Goal: Task Accomplishment & Management: Use online tool/utility

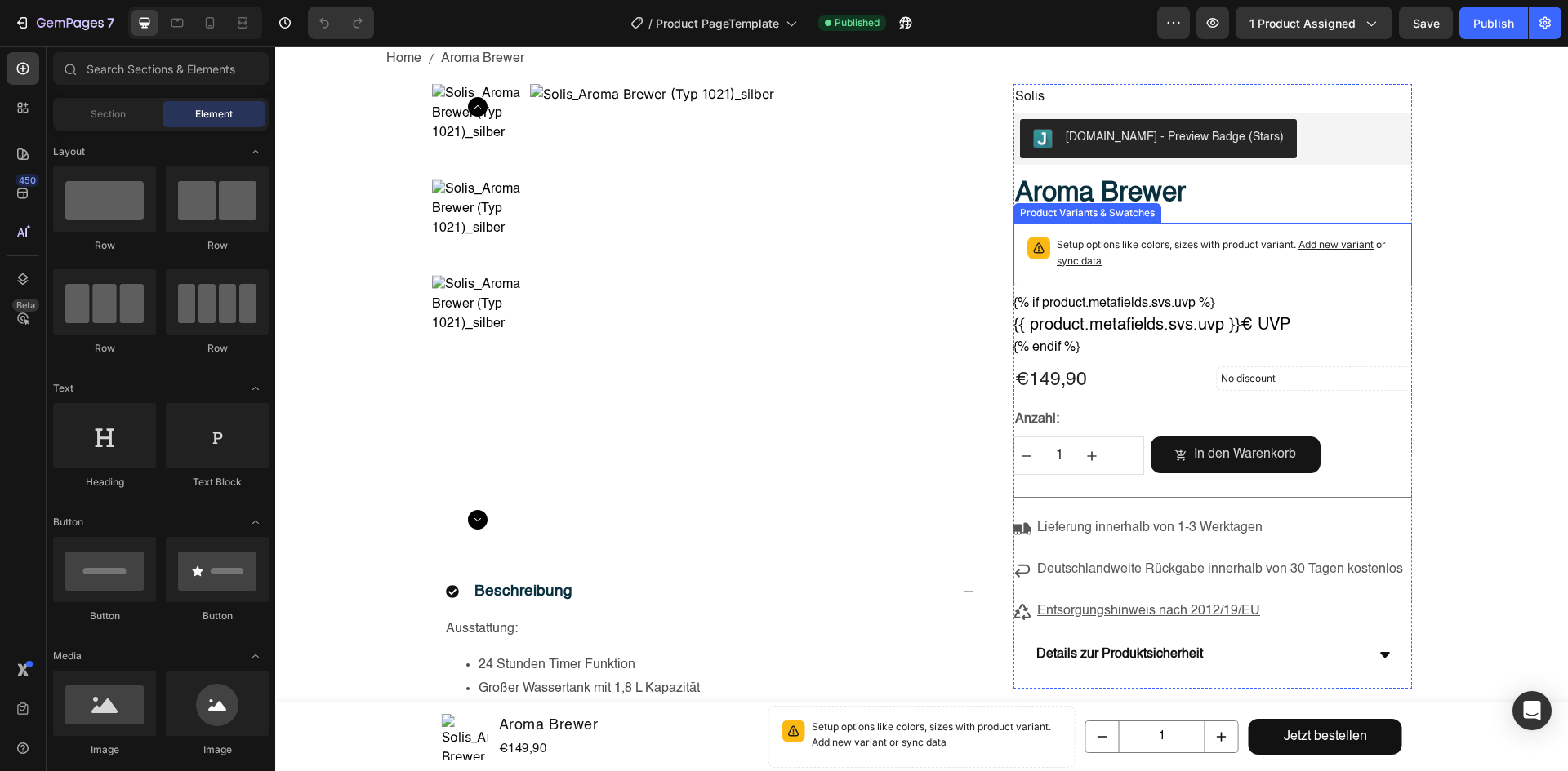
scroll to position [490, 0]
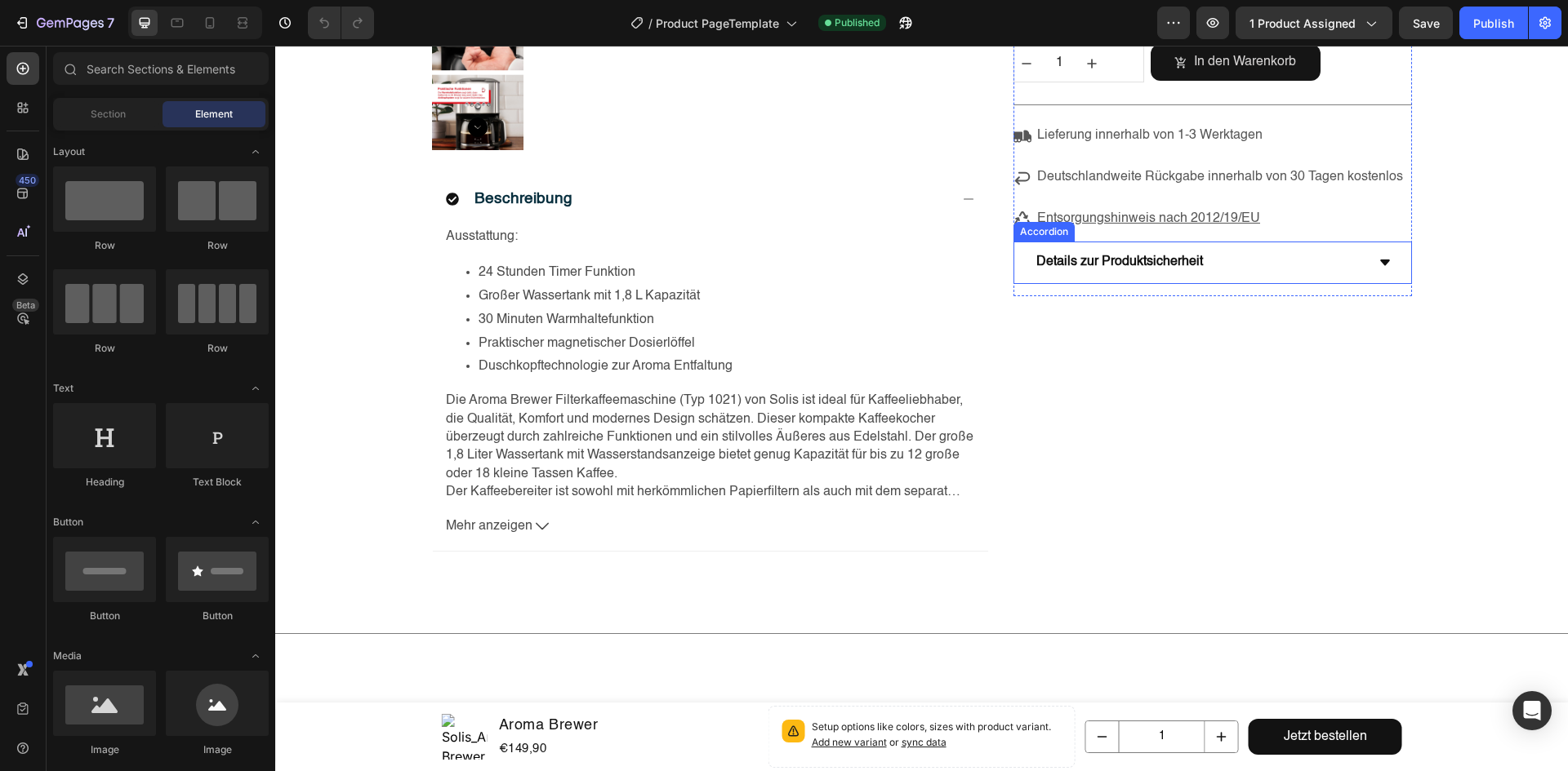
click at [1225, 275] on div "Details zur Produktsicherheit" at bounding box center [1200, 263] width 331 height 28
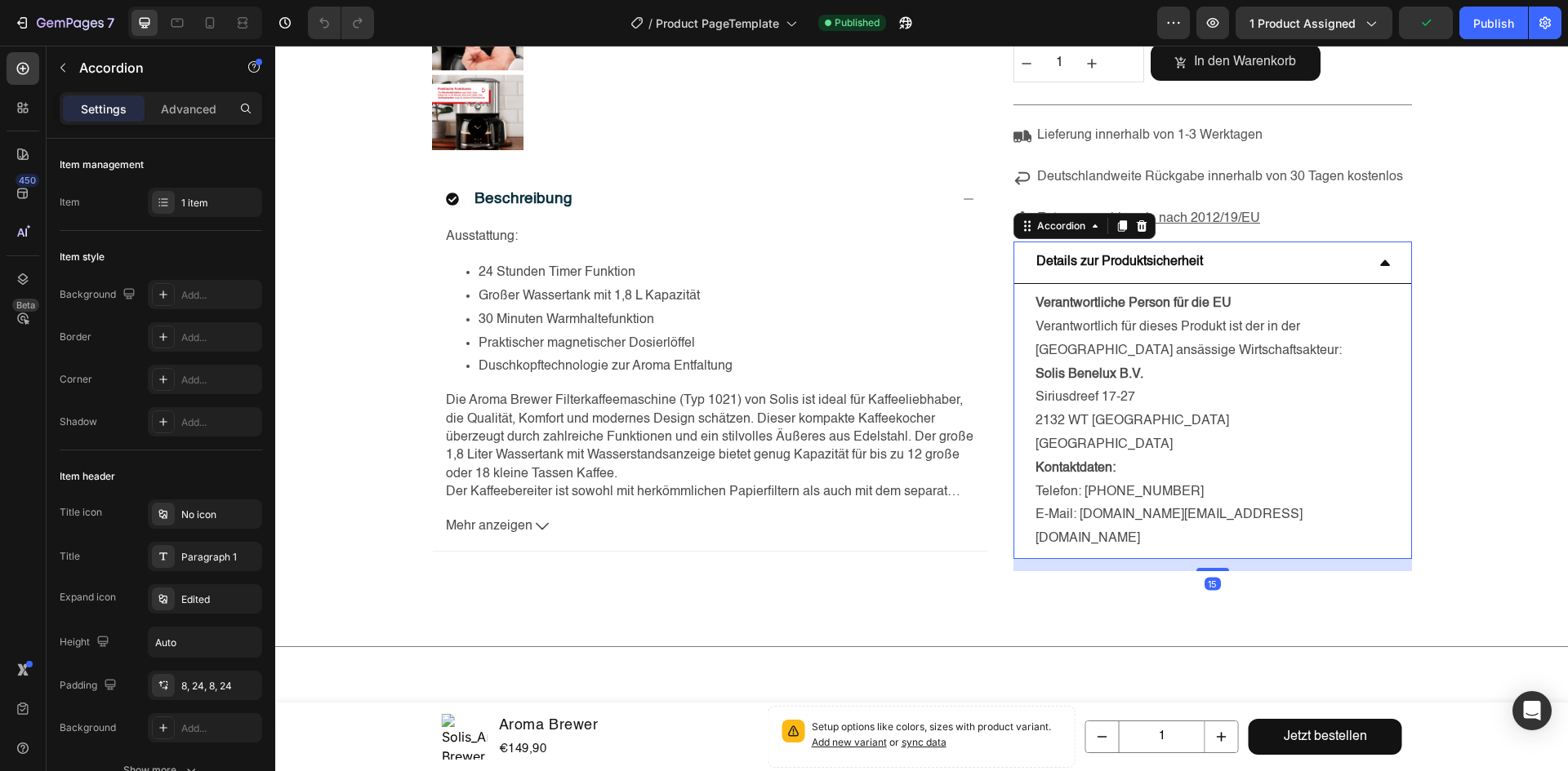
click at [1225, 275] on div "Details zur Produktsicherheit" at bounding box center [1200, 263] width 331 height 28
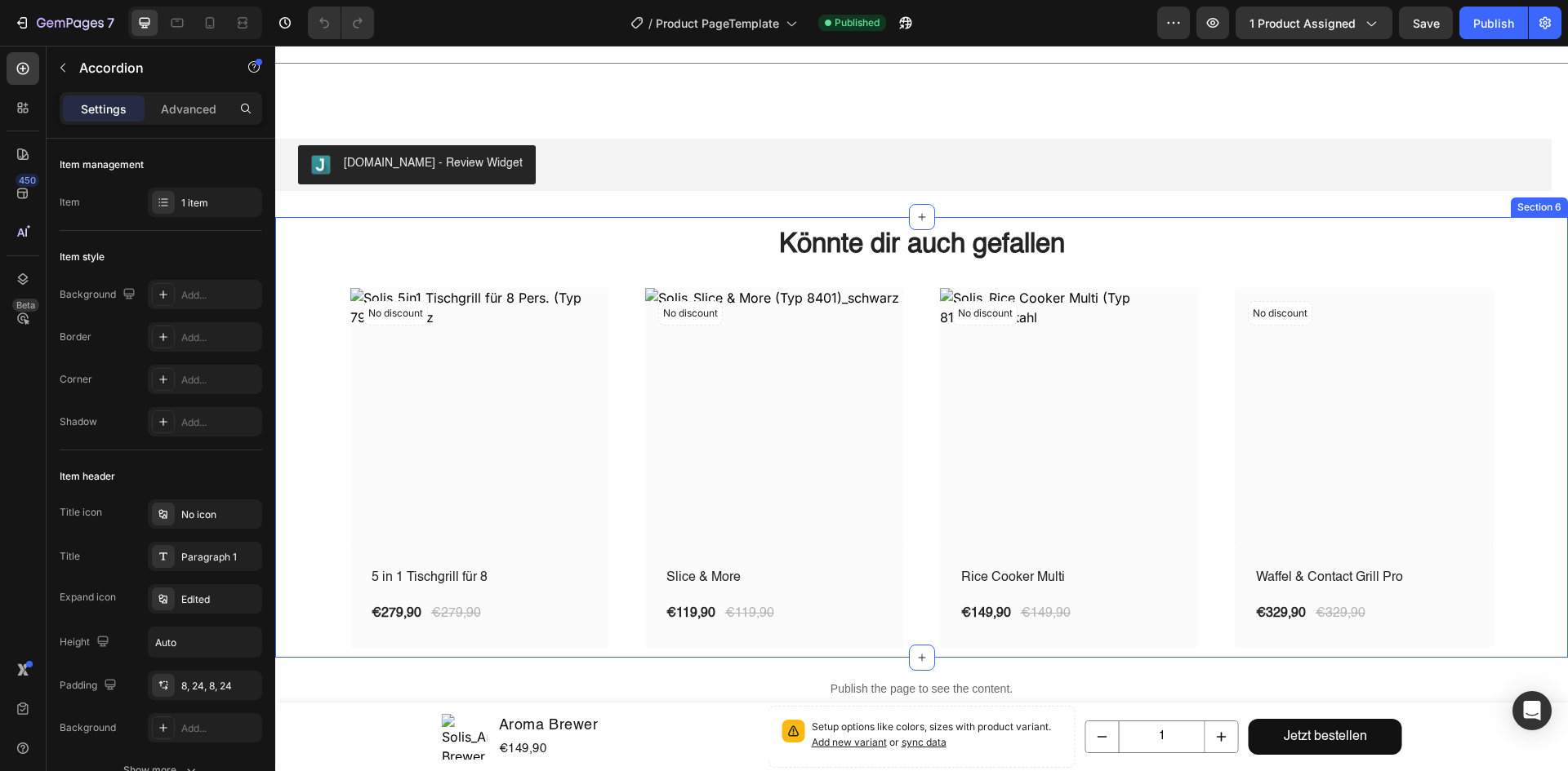
scroll to position [1061, 0]
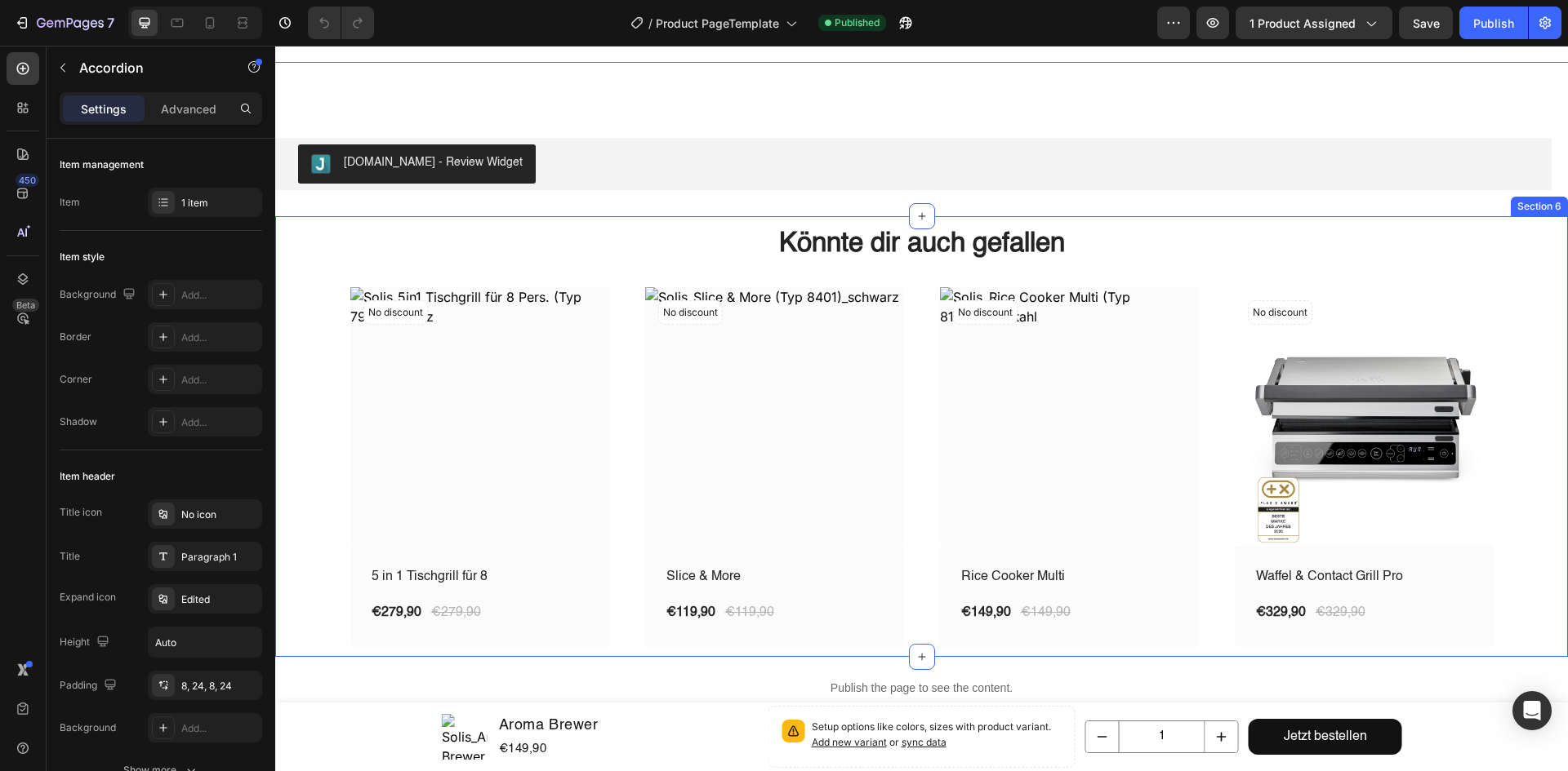
click at [329, 288] on div "Könnte dir auch gefallen Heading Row No discount Not be displayed when publishe…" at bounding box center [922, 437] width 1268 height 421
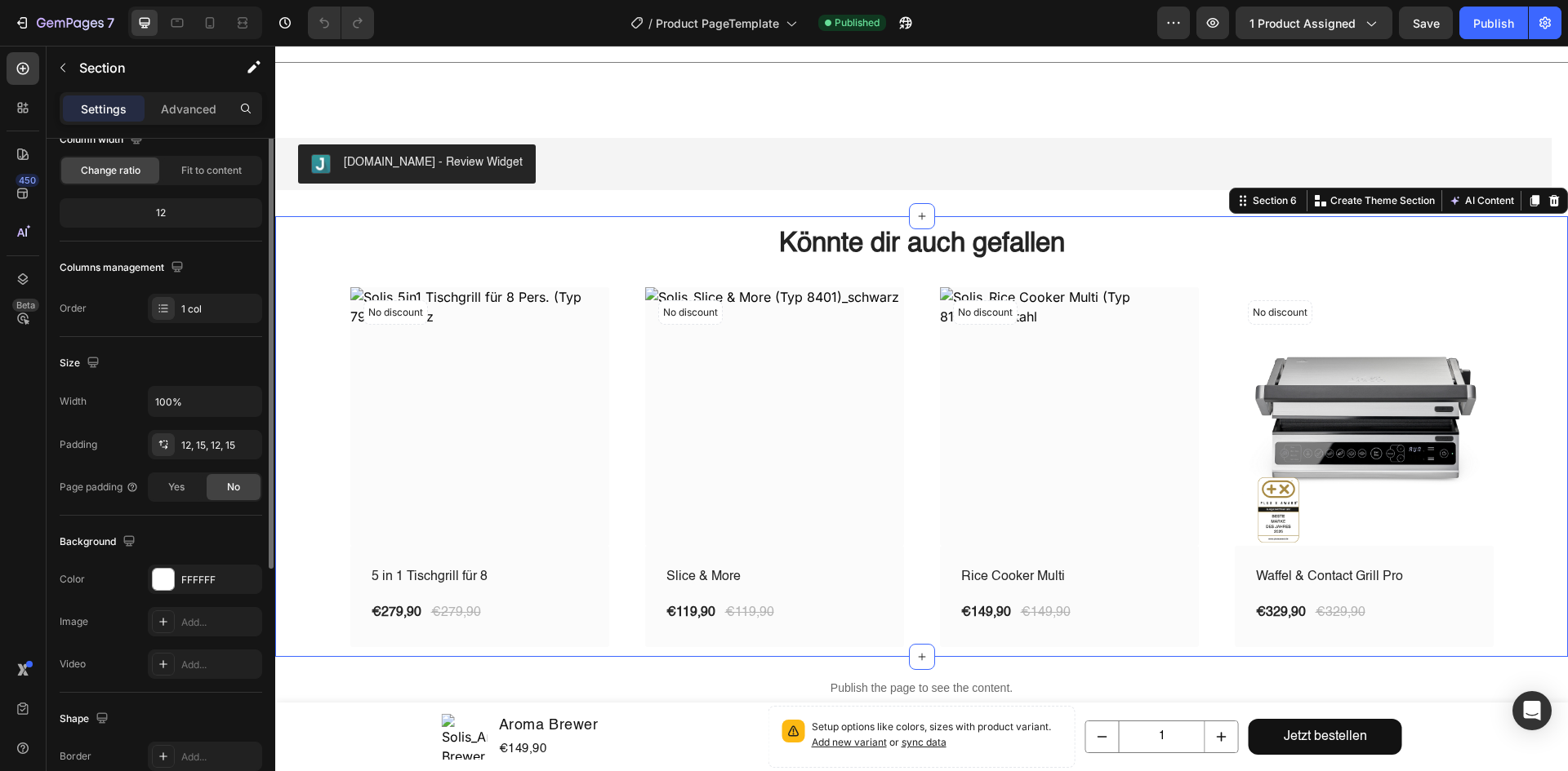
scroll to position [0, 0]
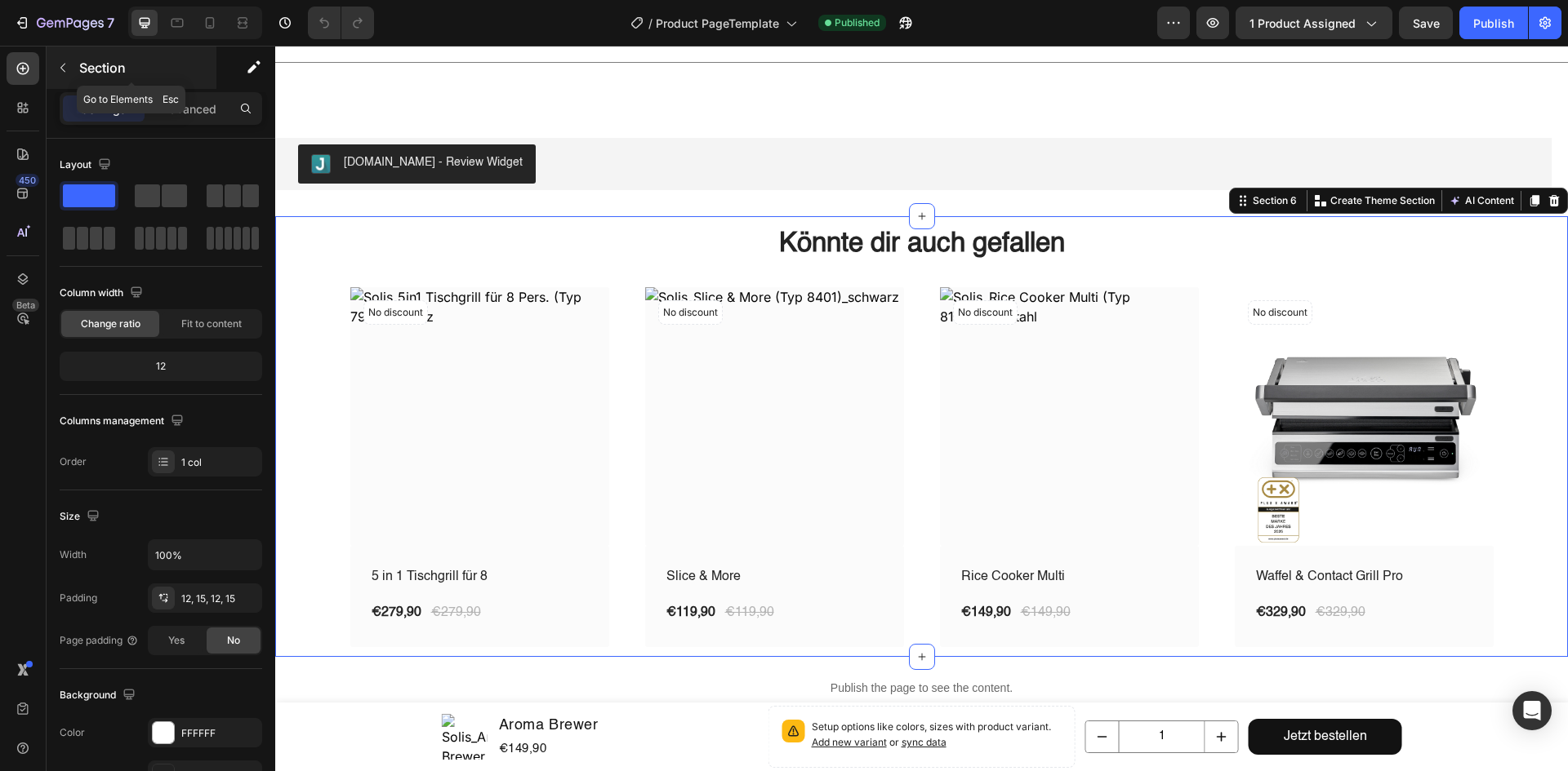
click at [64, 64] on icon "button" at bounding box center [63, 68] width 13 height 13
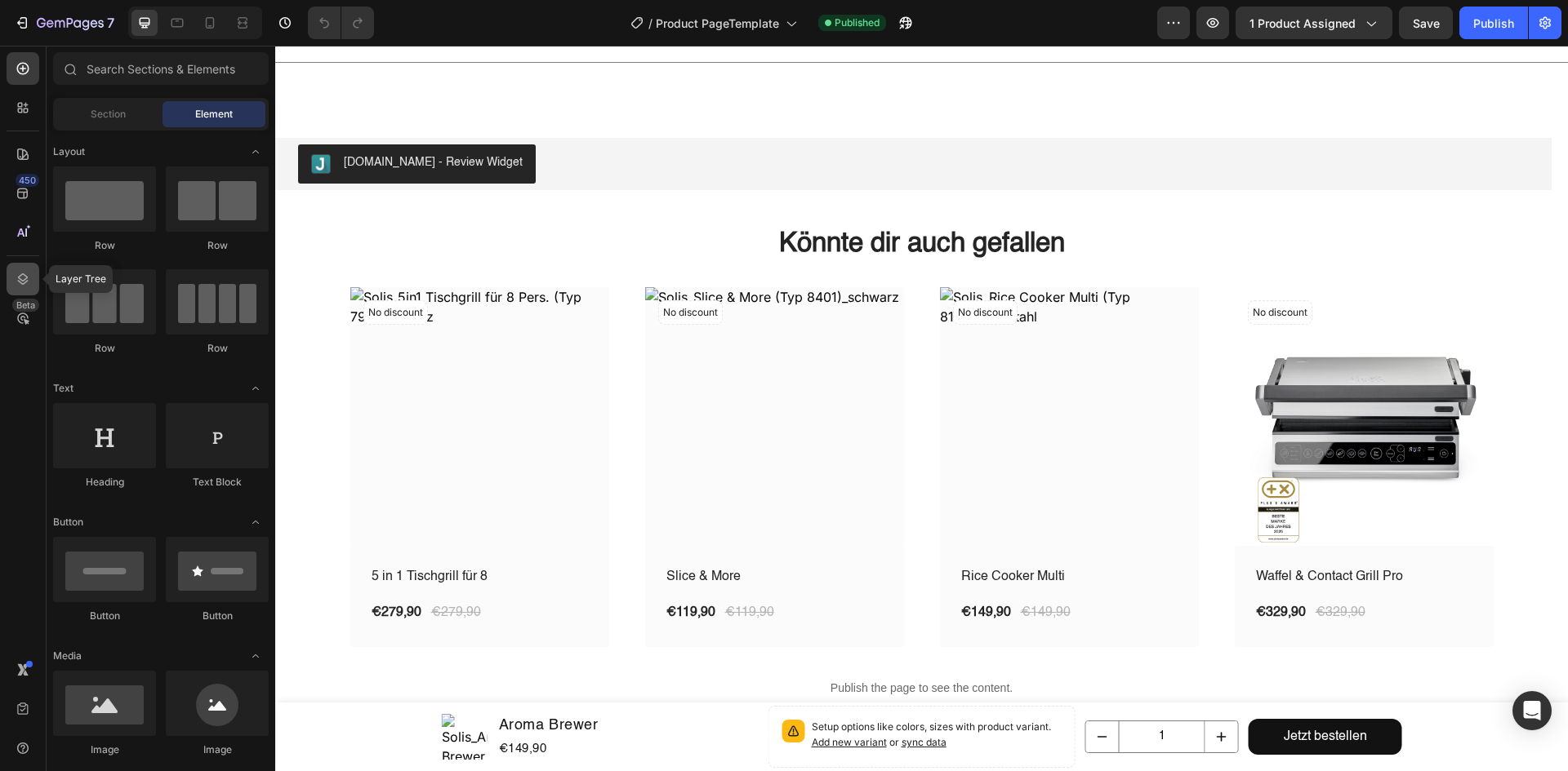
click at [17, 273] on icon at bounding box center [23, 279] width 17 height 17
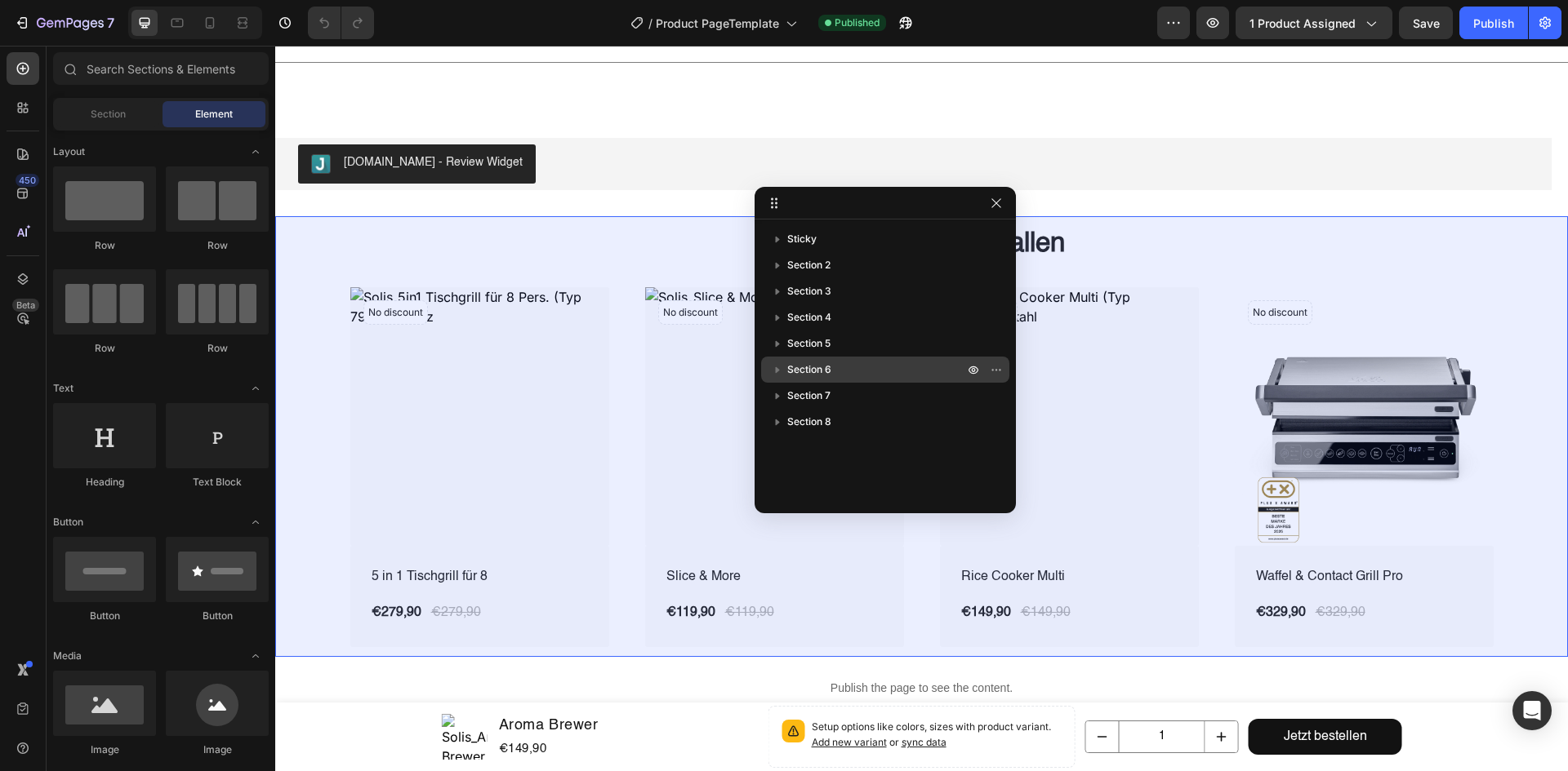
click at [821, 375] on span "Section 6" at bounding box center [809, 370] width 44 height 17
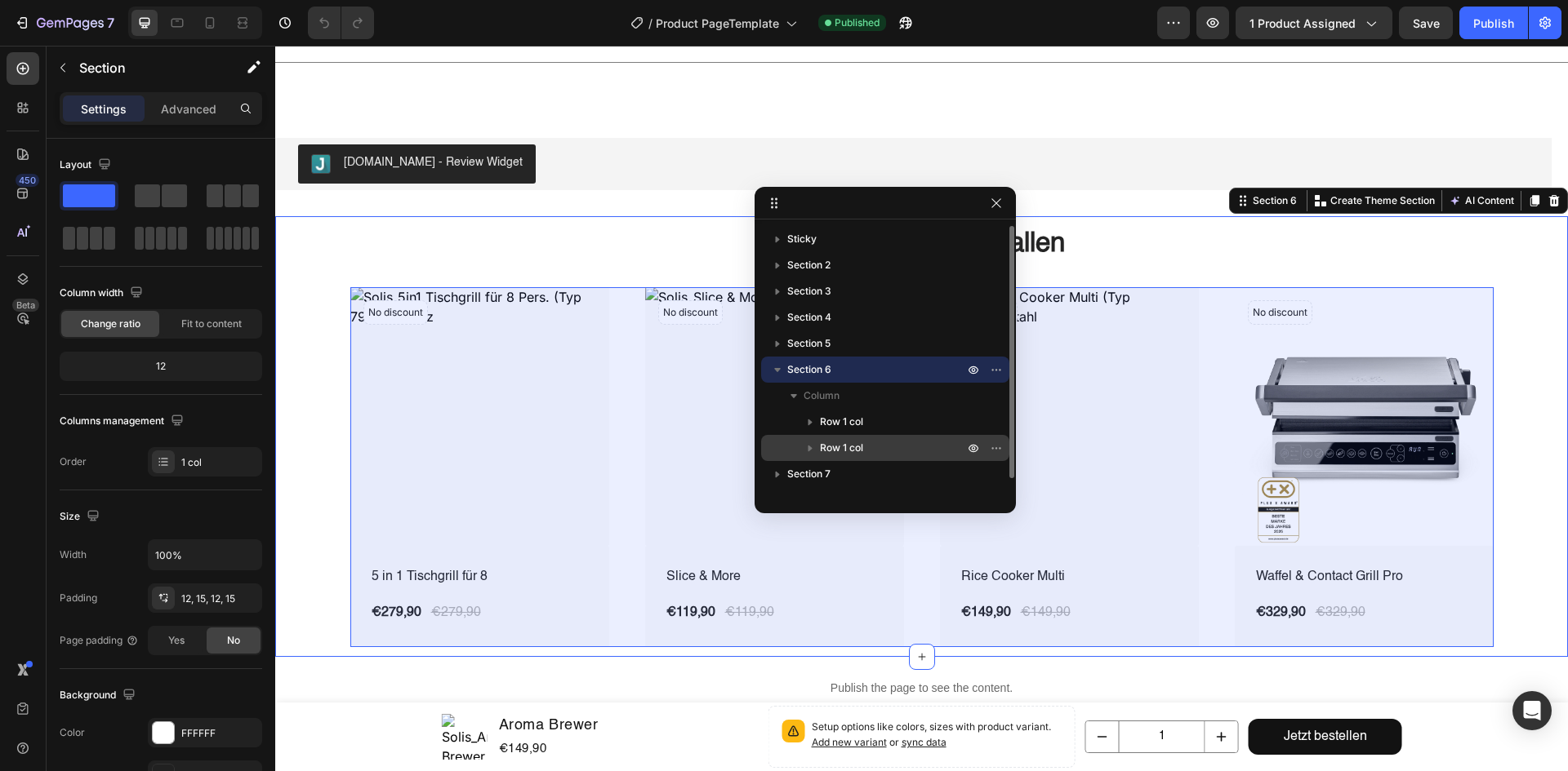
click at [838, 442] on span "Row 1 col" at bounding box center [842, 448] width 44 height 17
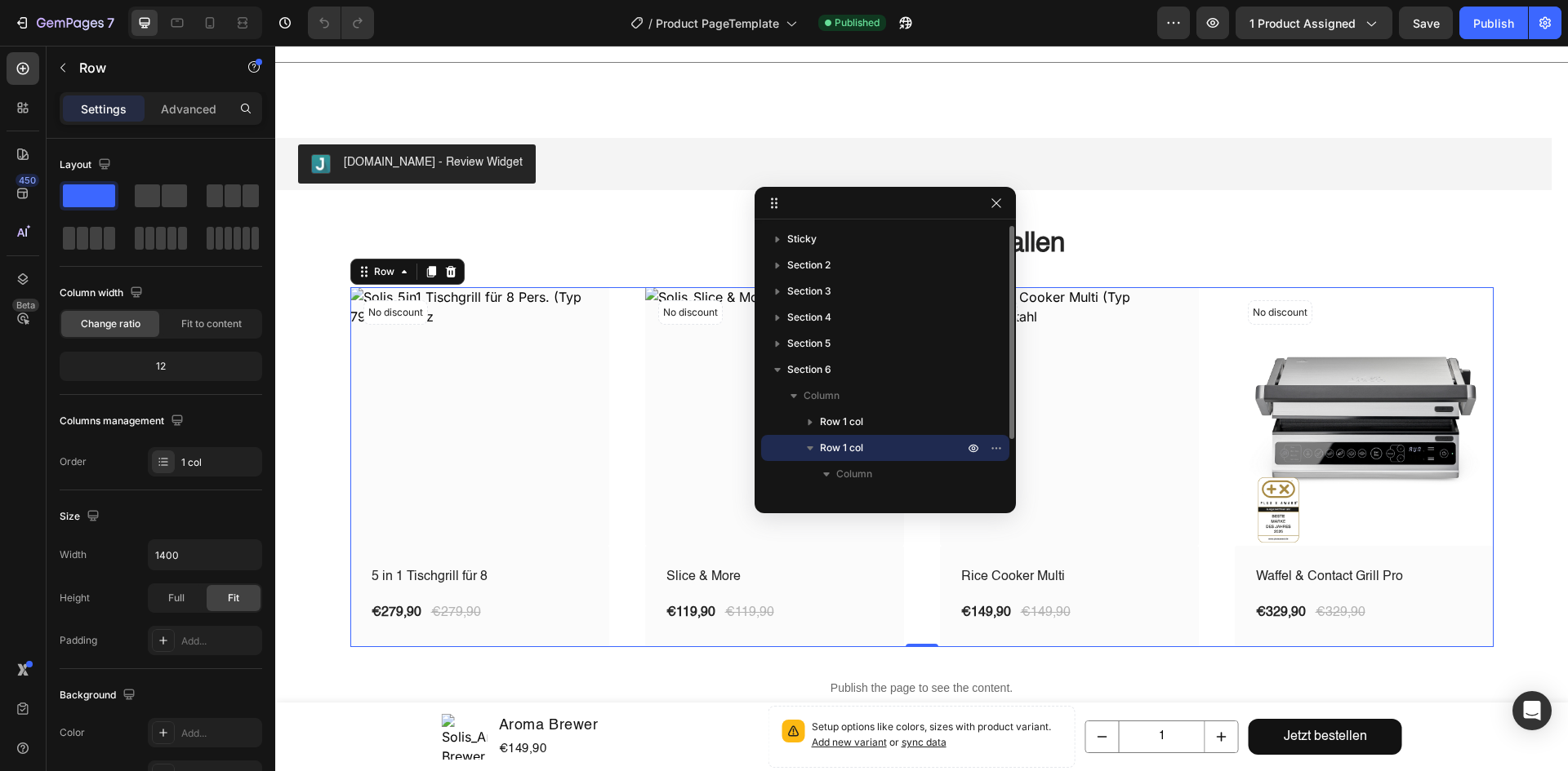
scroll to position [70, 0]
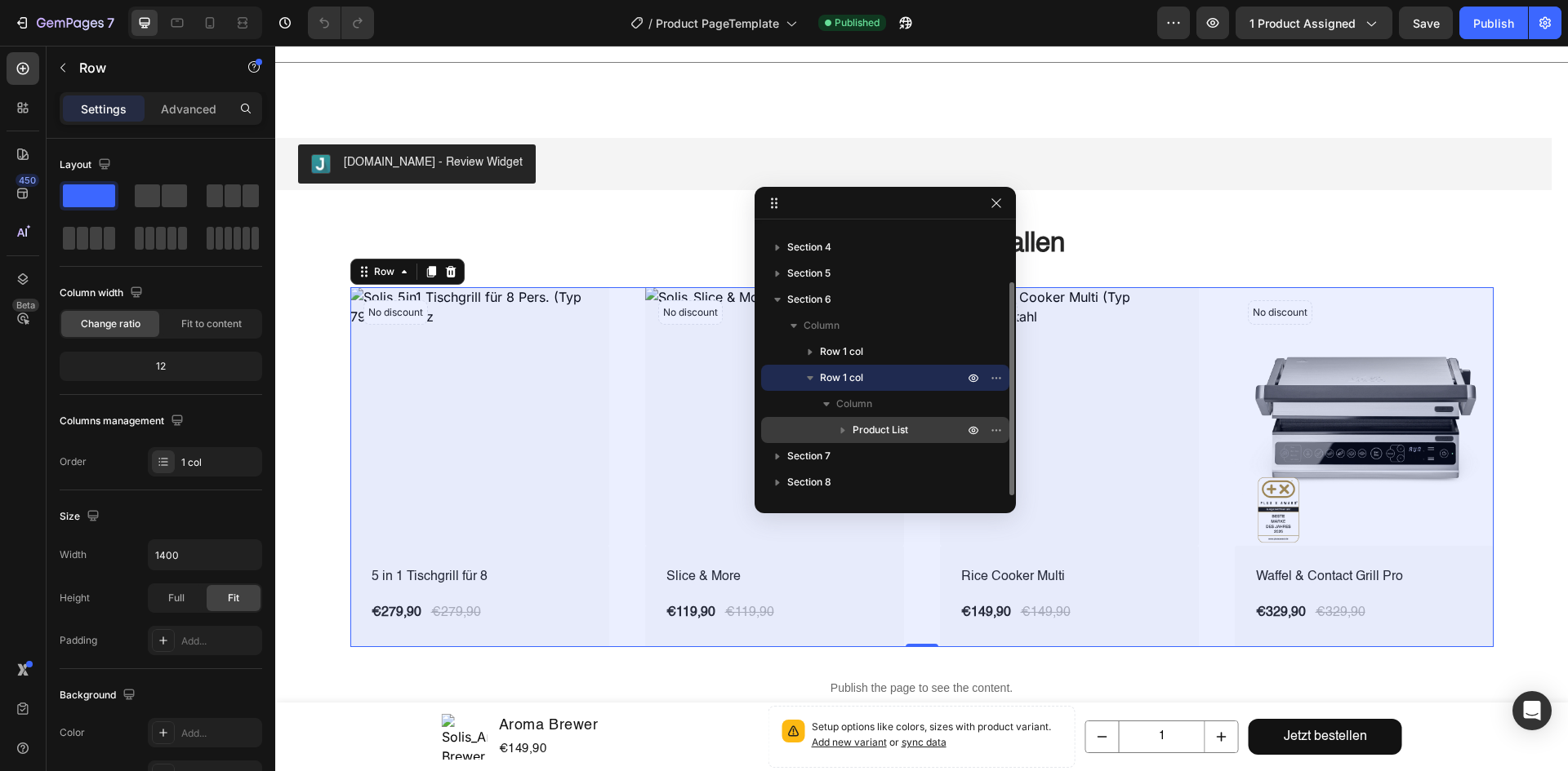
click at [850, 430] on icon "button" at bounding box center [843, 431] width 17 height 17
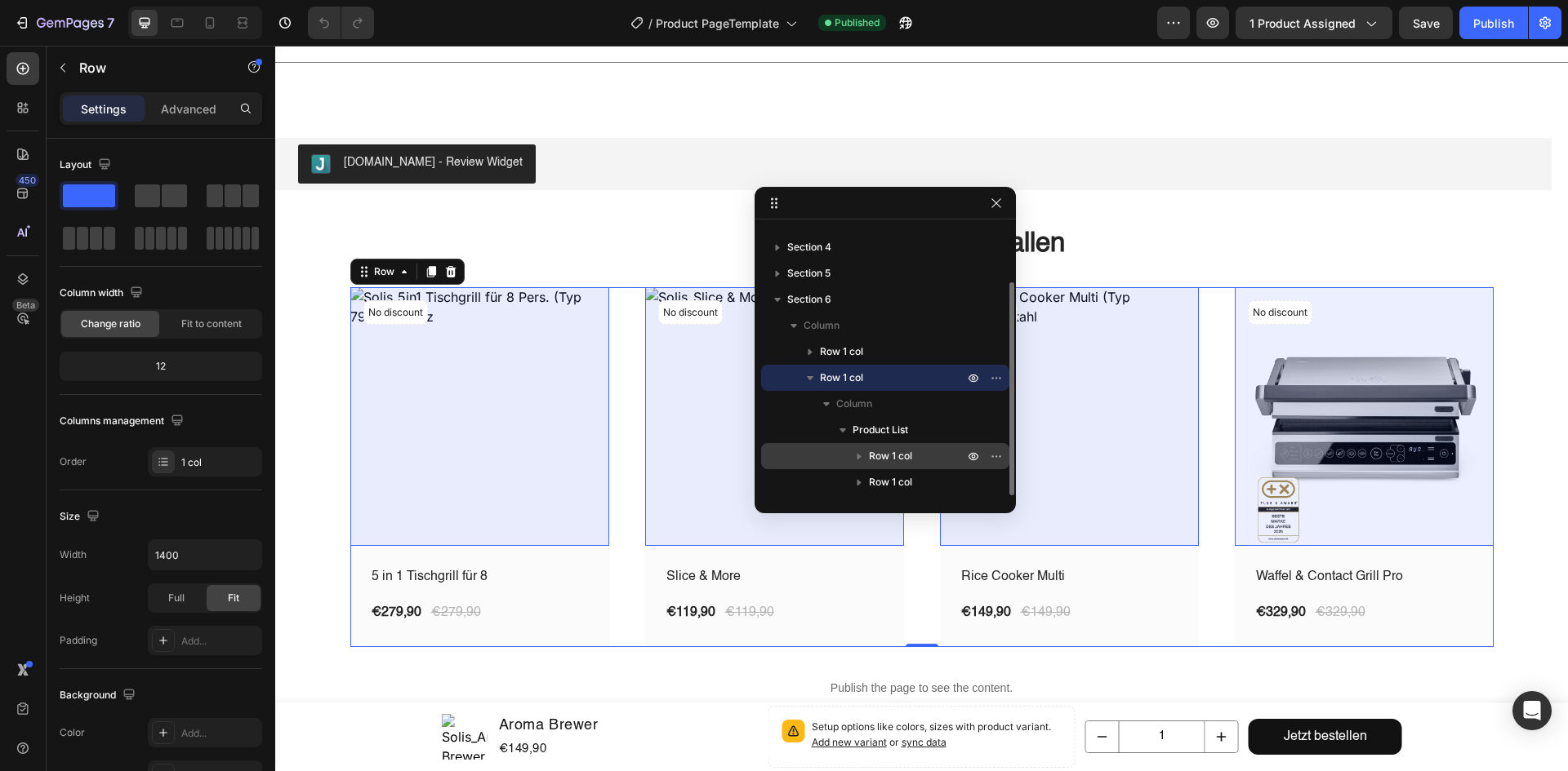
click at [864, 452] on icon "button" at bounding box center [859, 457] width 17 height 17
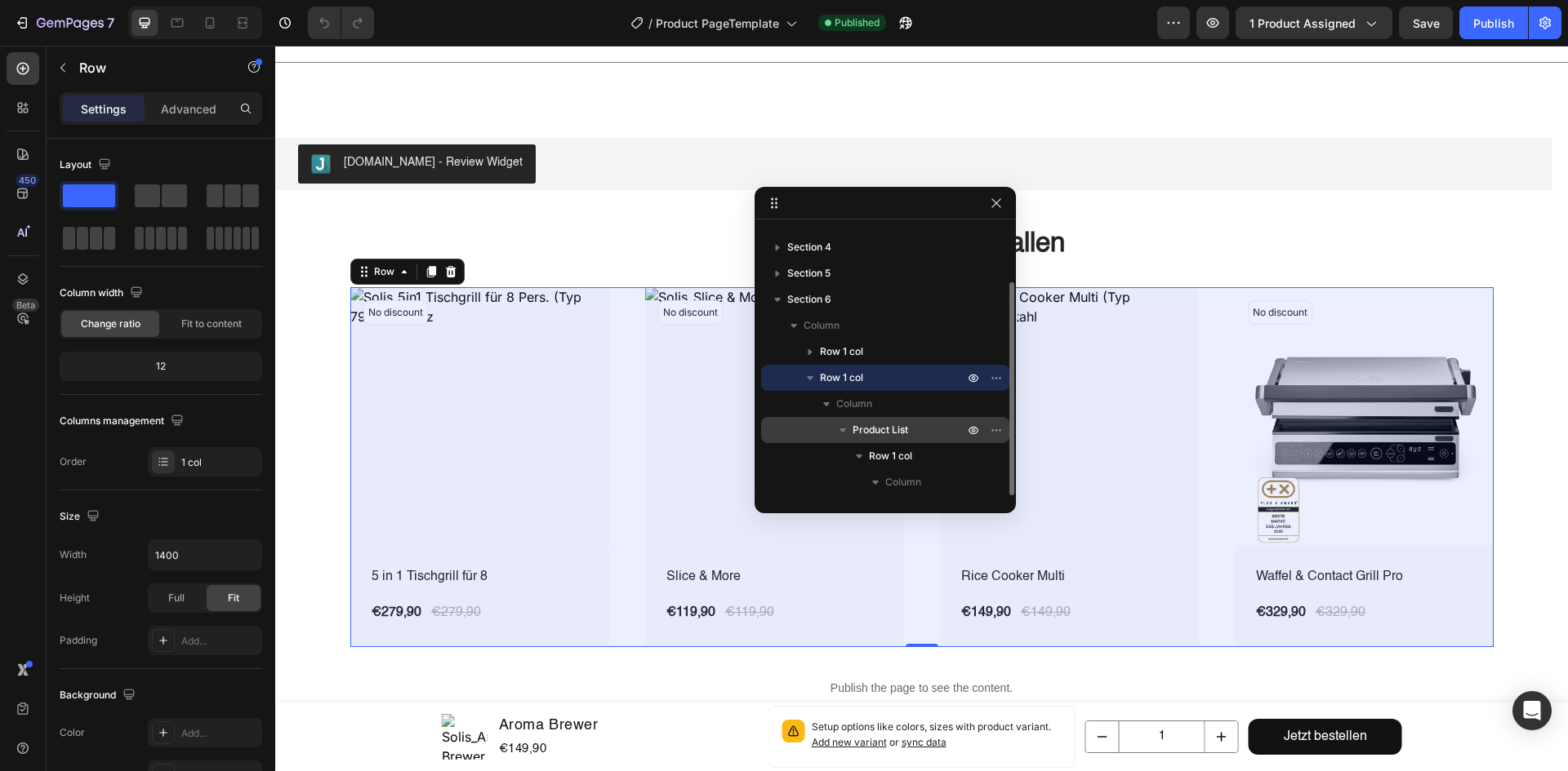
click at [854, 431] on span "Product List" at bounding box center [880, 431] width 55 height 17
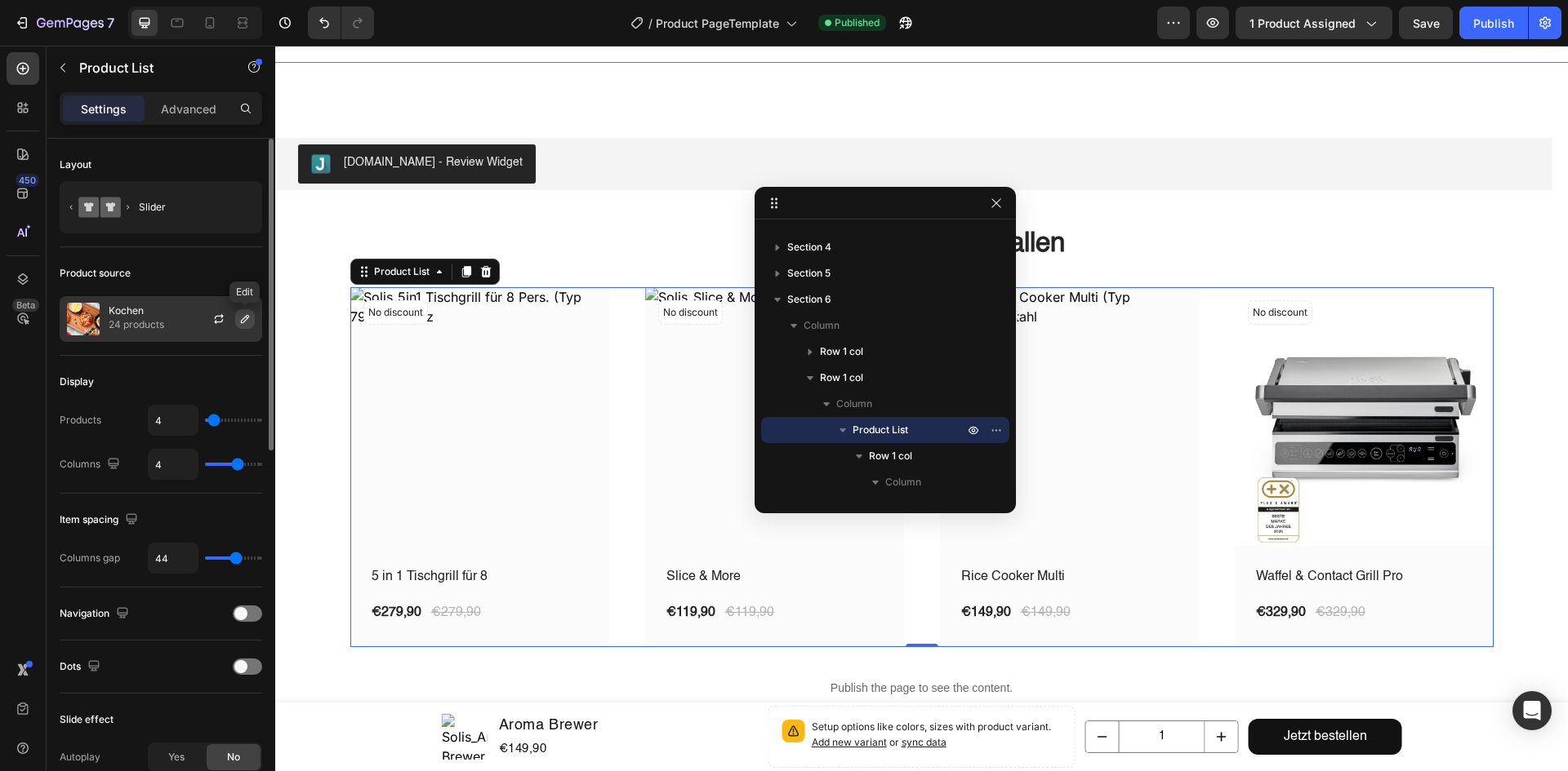
click at [239, 318] on icon "button" at bounding box center [245, 319] width 13 height 13
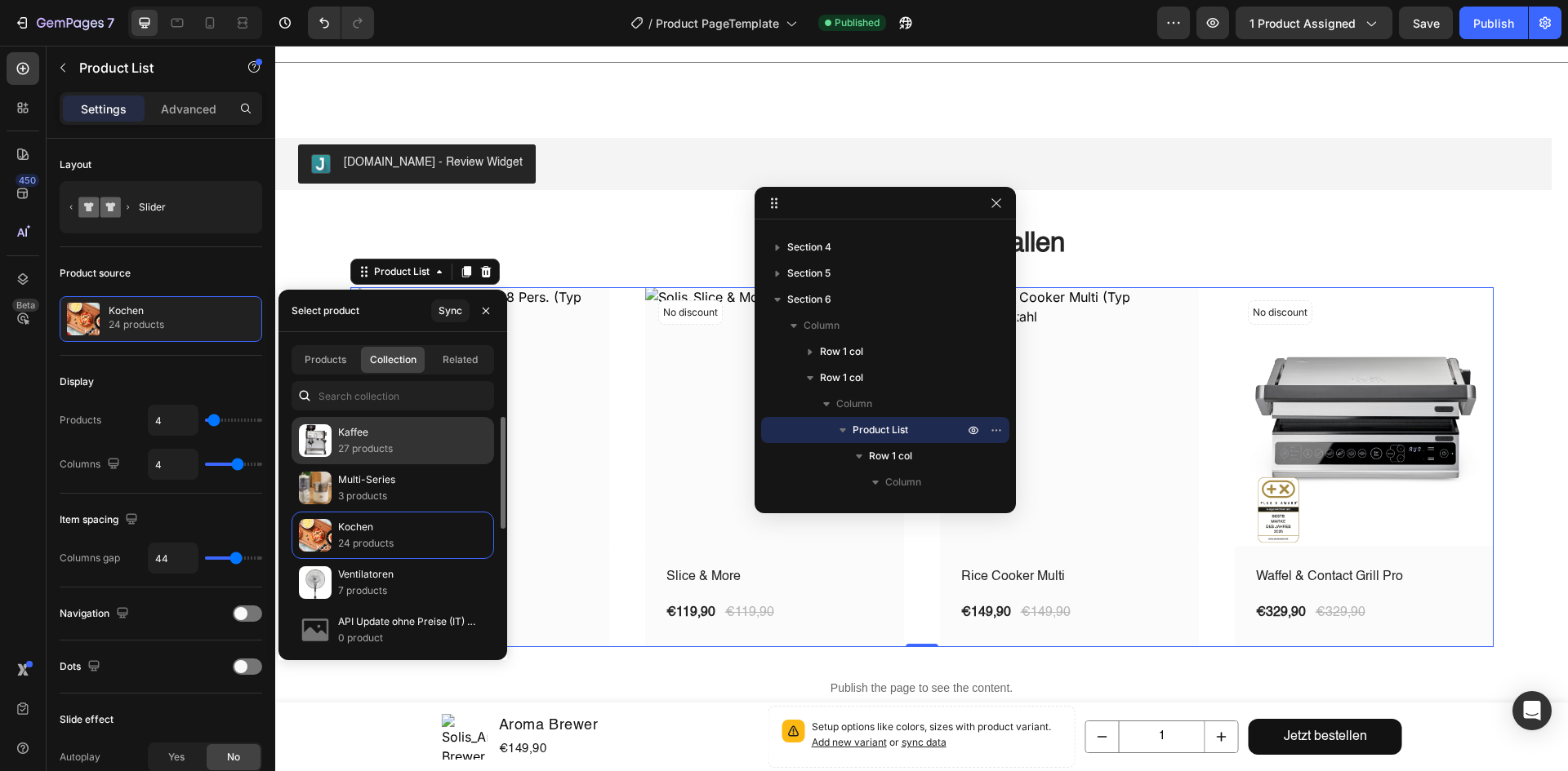
click at [402, 464] on div "Kaffee 27 products" at bounding box center [392, 488] width 202 height 48
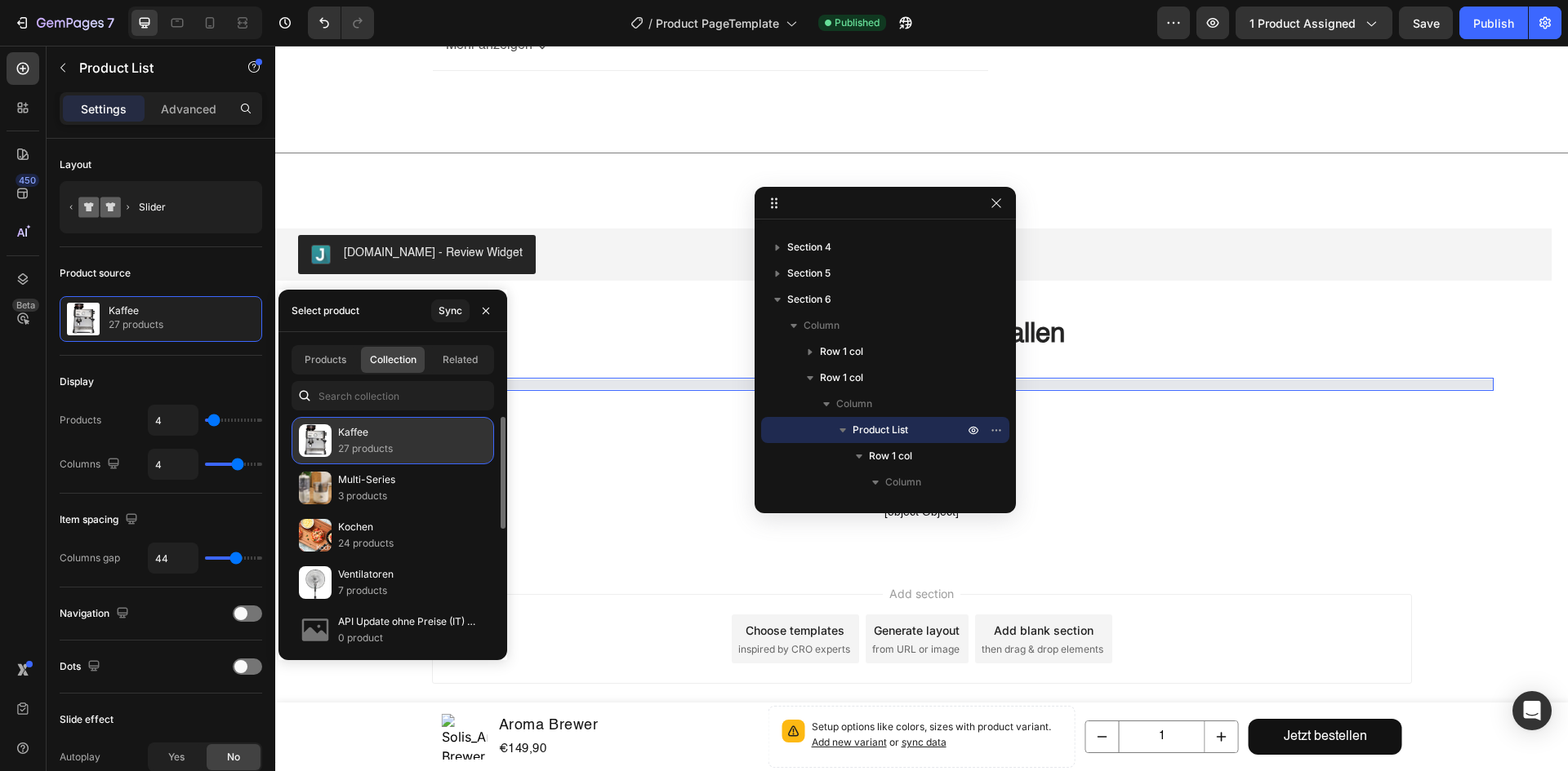
scroll to position [1060, 0]
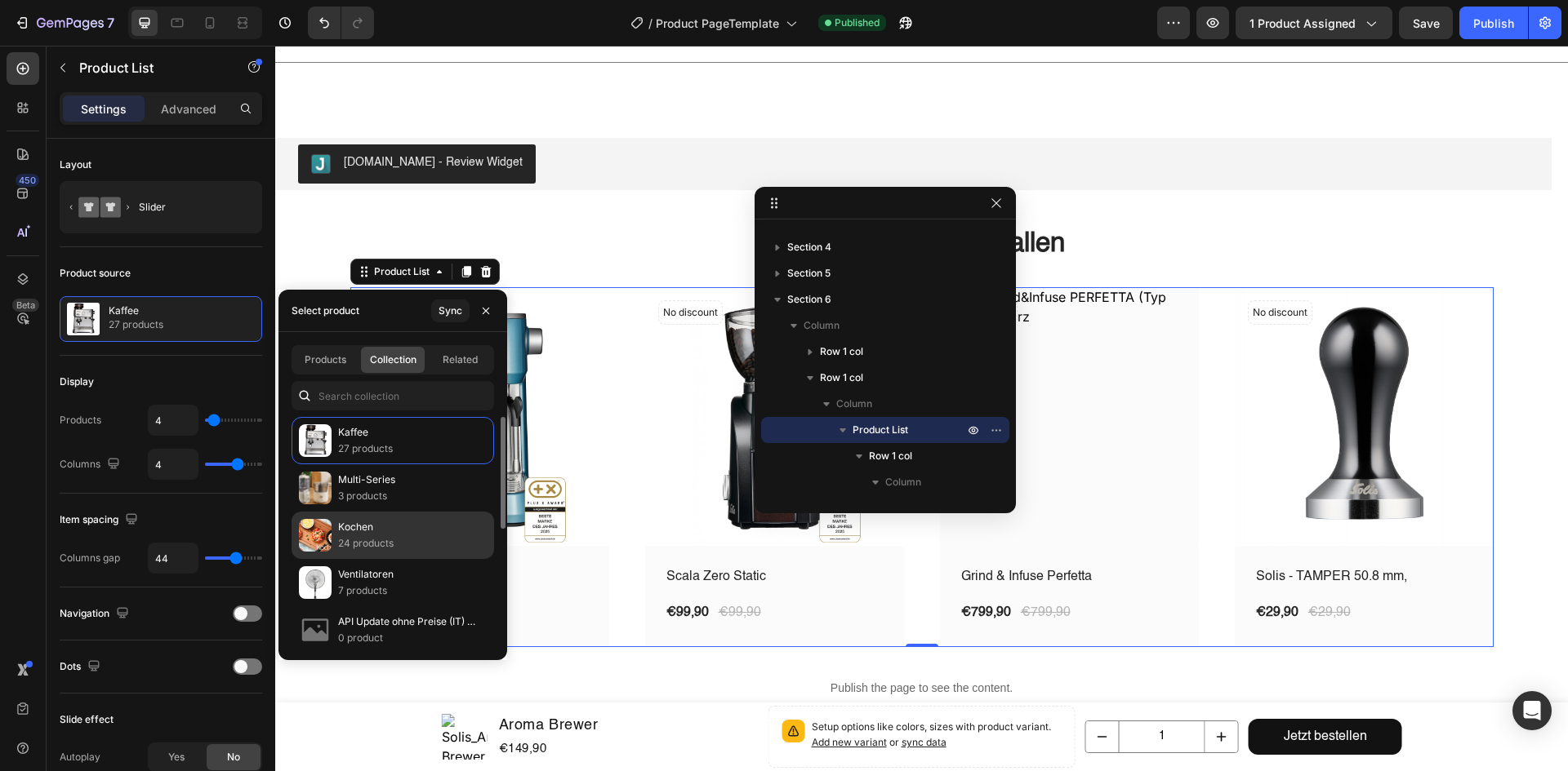
click at [383, 559] on div "Kochen 24 products" at bounding box center [392, 583] width 202 height 48
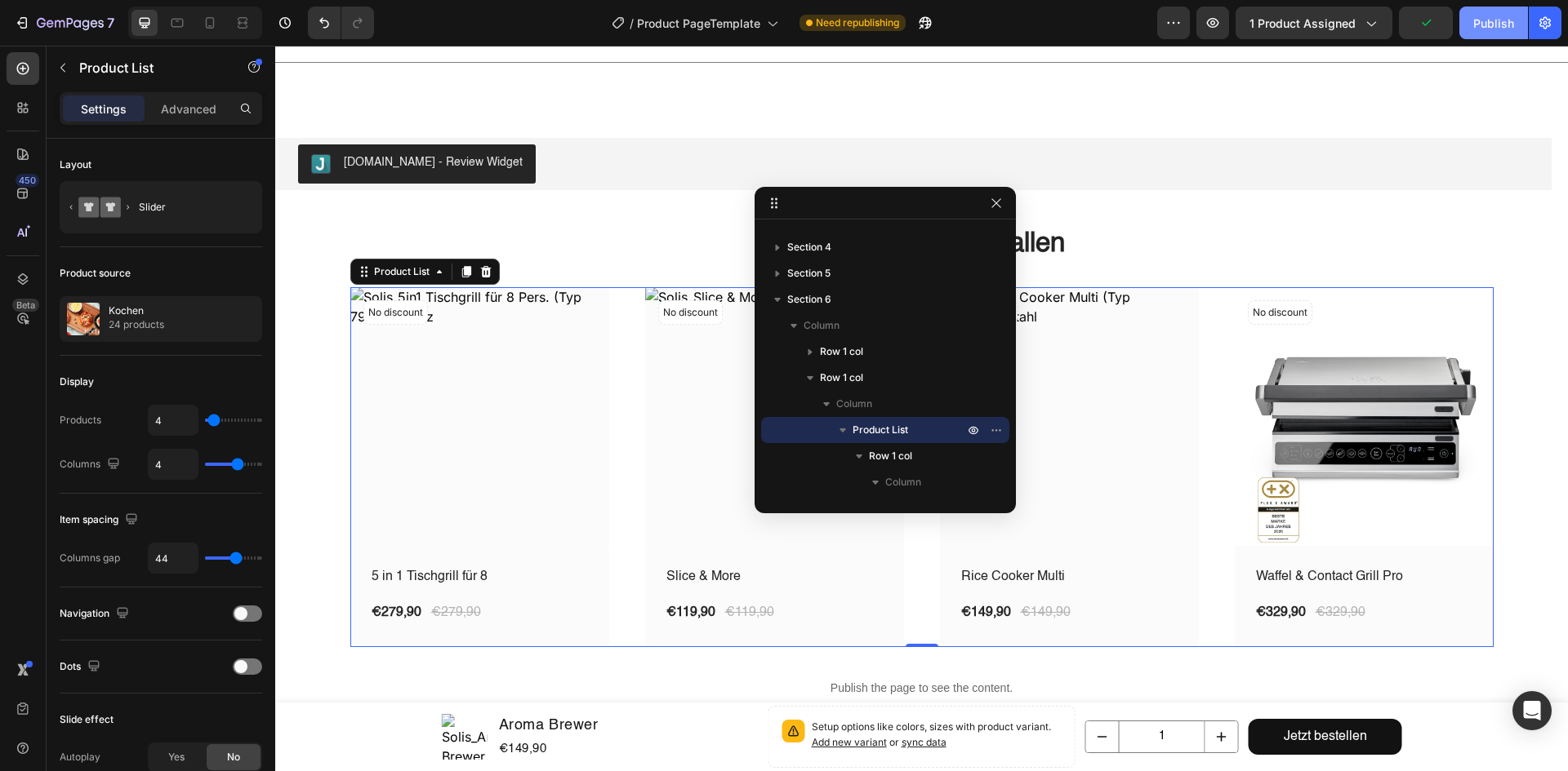
click at [1490, 17] on div "Publish" at bounding box center [1494, 23] width 41 height 17
drag, startPoint x: 1257, startPoint y: 92, endPoint x: 1183, endPoint y: 99, distance: 74.3
click at [1257, 91] on div "Title Line Section 4" at bounding box center [921, 69] width 1293 height 85
